Goal: Communication & Community: Answer question/provide support

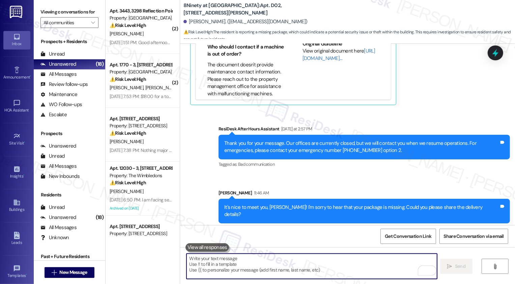
scroll to position [342, 0]
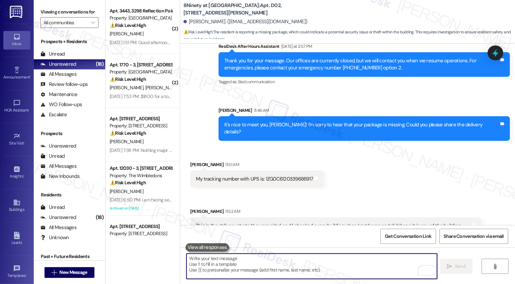
click at [248, 260] on textarea "To enrich screen reader interactions, please activate Accessibility in Grammarl…" at bounding box center [312, 266] width 251 height 25
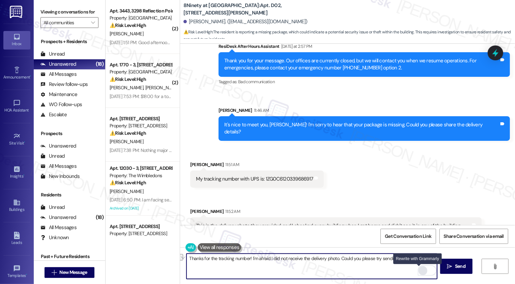
type textarea "Thanks for the tracking number! I'm afraid I did not receive the delivery photo…"
click at [419, 273] on div "Rewrite with Grammarly" at bounding box center [422, 271] width 7 height 8
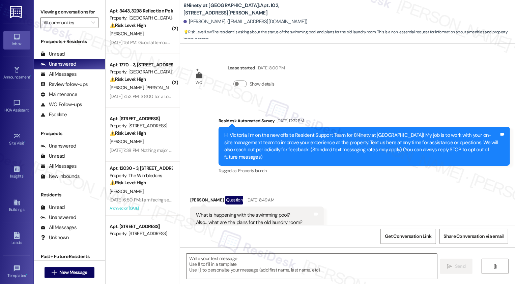
type textarea "Fetching suggested responses. Please feel free to read through the conversation…"
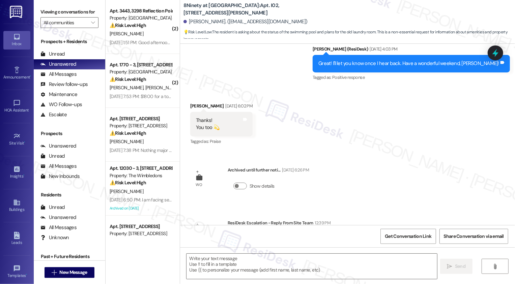
scroll to position [518, 0]
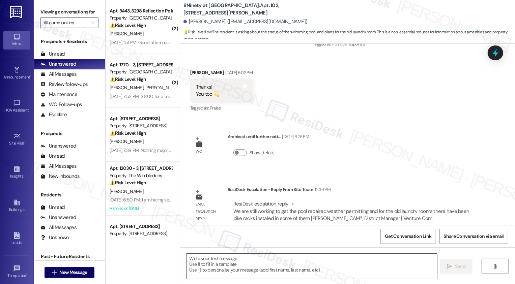
click at [232, 266] on textarea at bounding box center [312, 266] width 251 height 25
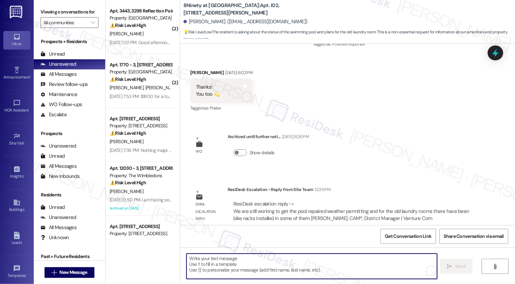
type textarea "G"
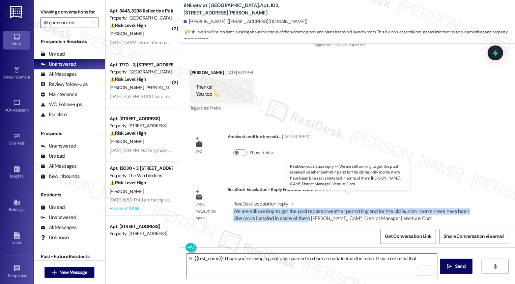
drag, startPoint x: 230, startPoint y: 203, endPoint x: 292, endPoint y: 210, distance: 63.1
click at [292, 210] on div "ResiDesk escalation reply -> We are still working to get the pool repaired weat…" at bounding box center [351, 211] width 236 height 21
copy div "We are still working to get the pool repaired weather permitting and for the ol…"
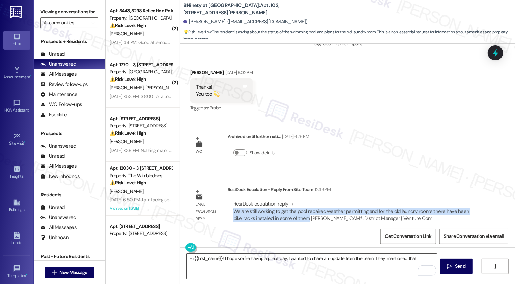
click at [418, 255] on textarea "Hi {{first_name}}! I hope you're having a great day. I wanted to share an updat…" at bounding box center [312, 266] width 251 height 25
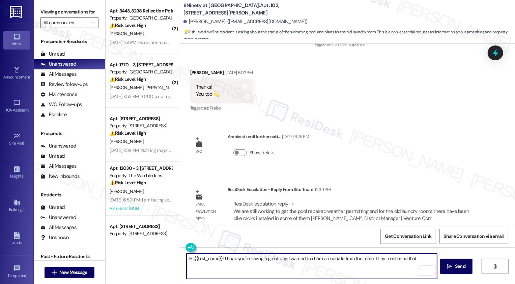
click at [418, 258] on textarea "Hi {{first_name}}! I hope you're having a great day. I wanted to share an updat…" at bounding box center [312, 266] width 251 height 25
paste textarea "We are still working to get the pool repaired weather permitting and for the ol…"
click at [414, 259] on textarea "Hi {{first_name}}! I hope you're having a great day. I wanted to share an updat…" at bounding box center [312, 266] width 251 height 25
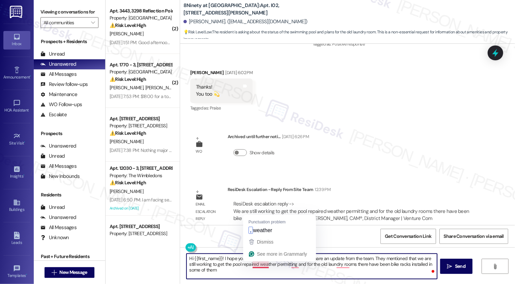
click at [257, 266] on textarea "Hi {{first_name}}! I hope you're having a great day. I wanted to share an updat…" at bounding box center [312, 266] width 251 height 25
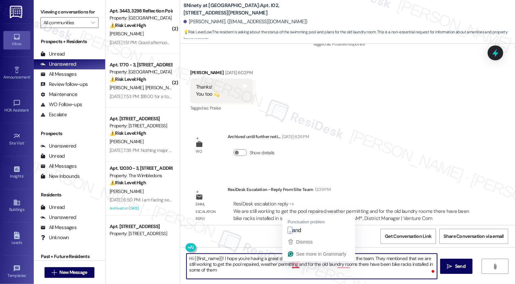
click at [291, 266] on textarea "Hi {{first_name}}! I hope you're having a great day. I wanted to share an updat…" at bounding box center [312, 266] width 251 height 25
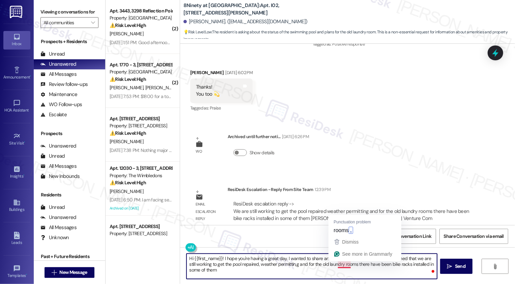
click at [342, 267] on textarea "Hi {{first_name}}! I hope you're having a great day. I wanted to share an updat…" at bounding box center [312, 266] width 251 height 25
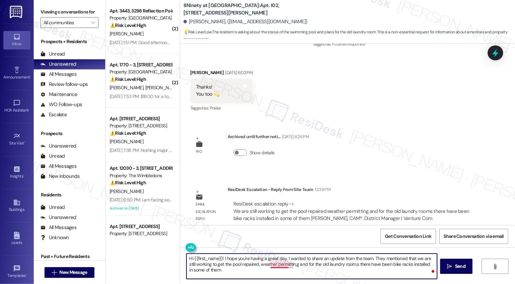
click at [279, 268] on textarea "Hi {{first_name}}! I hope you're having a great day. I wanted to share an updat…" at bounding box center [312, 266] width 251 height 25
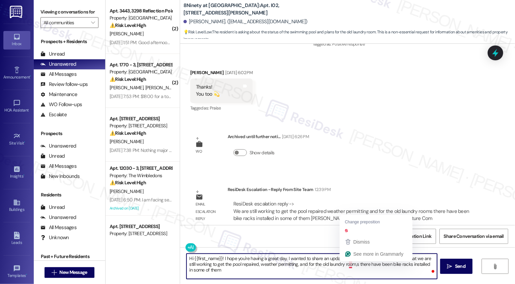
click at [345, 264] on textarea "Hi {{first_name}}! I hope you're having a great day. I wanted to share an updat…" at bounding box center [312, 266] width 251 height 25
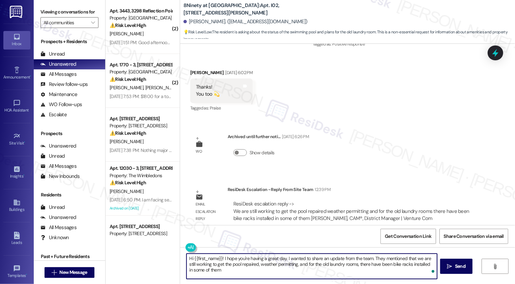
click at [338, 270] on textarea "Hi {{first_name}}! I hope you're having a great day. I wanted to share an updat…" at bounding box center [312, 266] width 251 height 25
click at [416, 272] on div "Rewrite with Grammarly" at bounding box center [418, 271] width 7 height 8
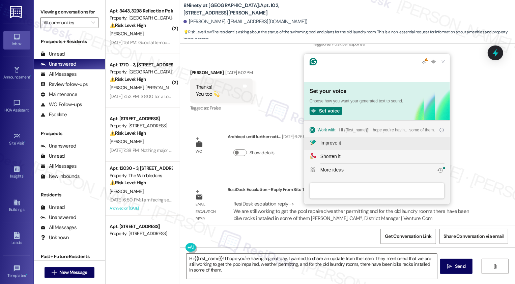
click at [359, 140] on div "Improve it" at bounding box center [382, 143] width 124 height 7
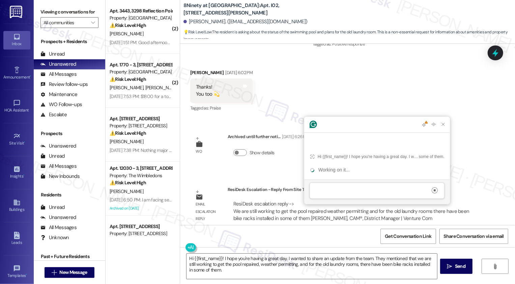
scroll to position [0, 0]
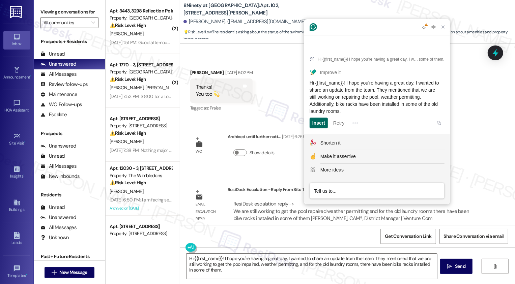
click at [319, 124] on div "Insert" at bounding box center [318, 123] width 13 height 11
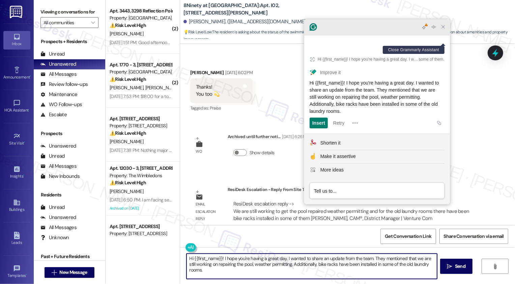
click at [444, 30] on icon "Close Grammarly Assistant" at bounding box center [443, 26] width 5 height 5
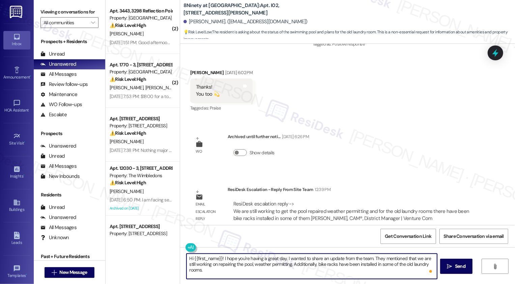
scroll to position [6, 0]
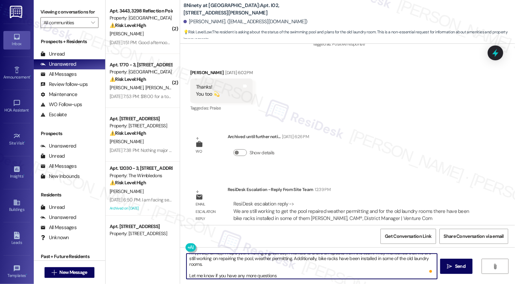
type textarea "Hi {{first_name}}! I hope you're having a great day. I wanted to share an updat…"
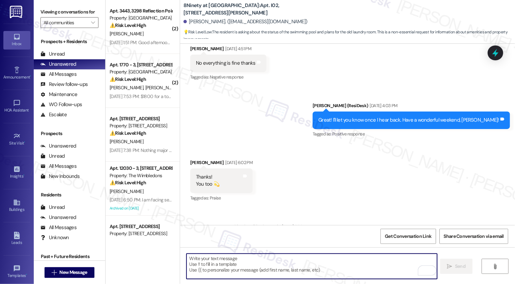
scroll to position [587, 0]
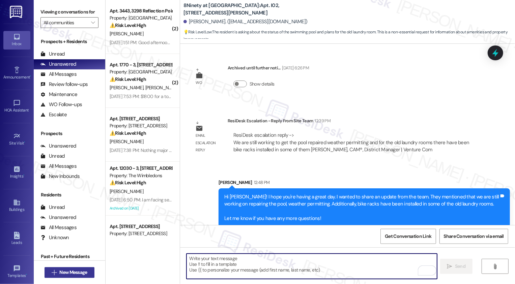
click at [81, 271] on span "New Message" at bounding box center [73, 272] width 28 height 7
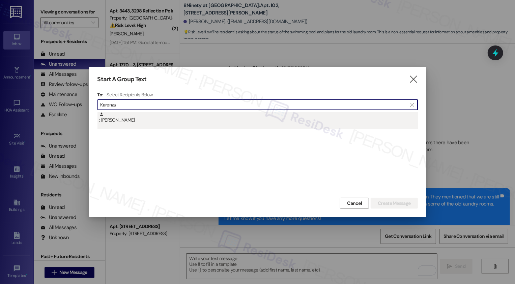
type input "Karenza"
click at [135, 120] on div ": Karenza Jones" at bounding box center [258, 118] width 319 height 12
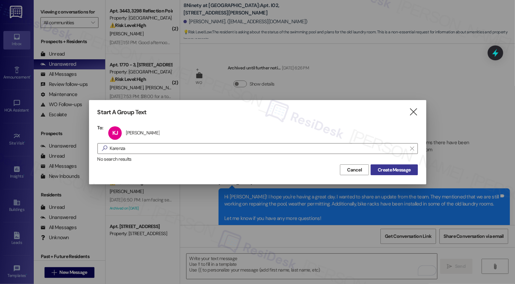
click at [382, 172] on span "Create Message" at bounding box center [394, 170] width 33 height 7
